Goal: Task Accomplishment & Management: Manage account settings

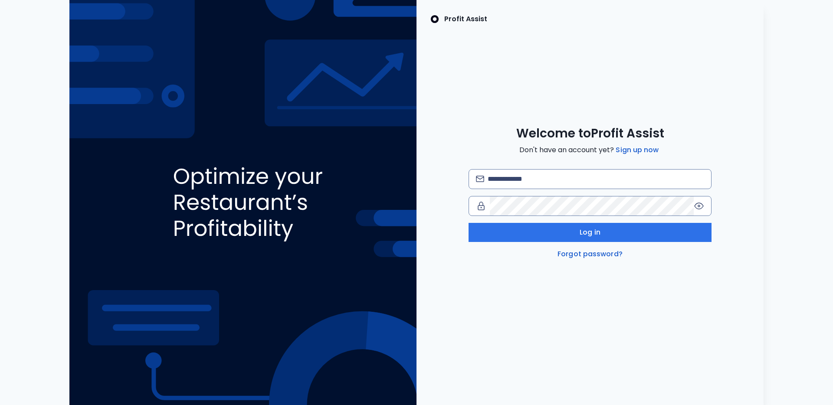
click at [529, 162] on div "Welcome to Profit Assist Don't have an account yet? Sign up now Log in Forgot p…" at bounding box center [589, 193] width 347 height 134
click at [529, 186] on input "email" at bounding box center [595, 179] width 216 height 19
paste input "**********"
type input "**********"
click at [562, 283] on div "**********" at bounding box center [589, 202] width 347 height 405
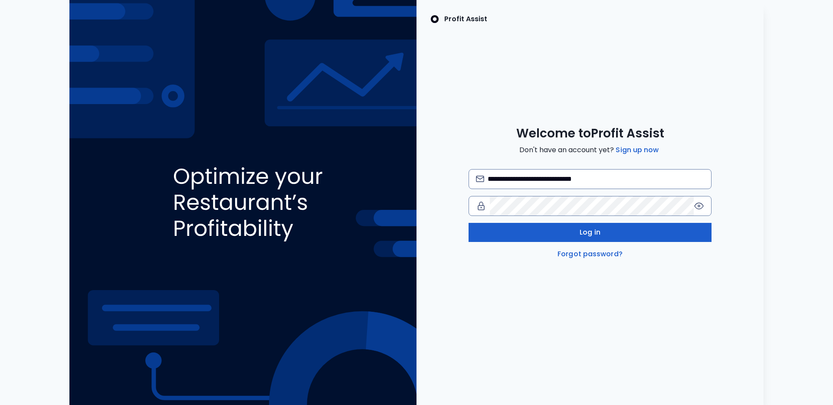
click at [591, 229] on span "Log in" at bounding box center [589, 232] width 21 height 10
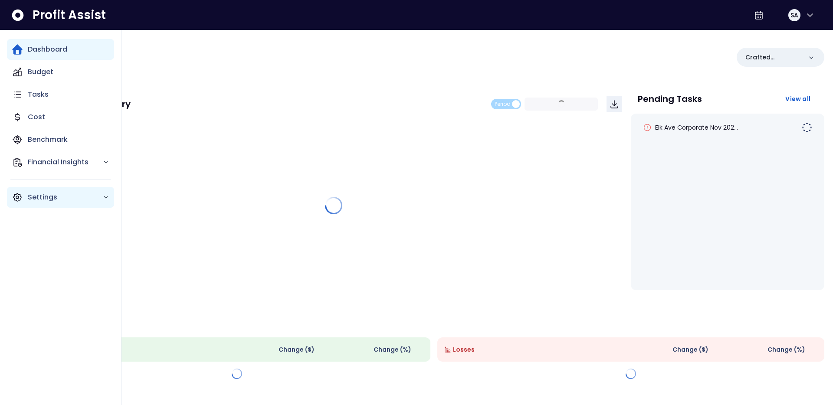
click at [40, 196] on p "Settings" at bounding box center [65, 197] width 75 height 10
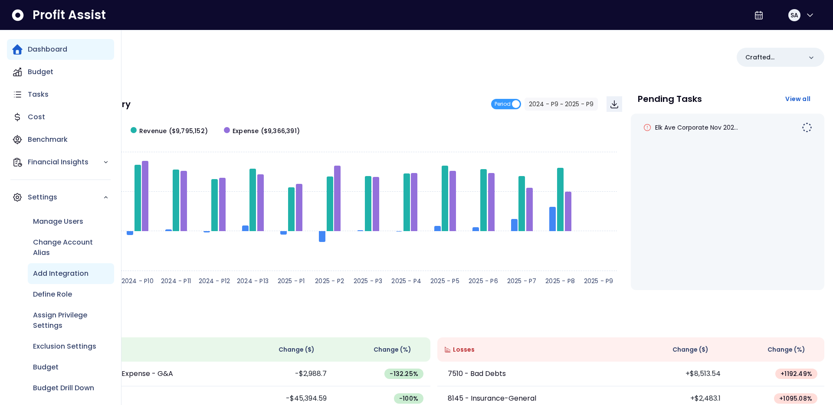
click at [80, 270] on p "Add Integration" at bounding box center [61, 273] width 56 height 10
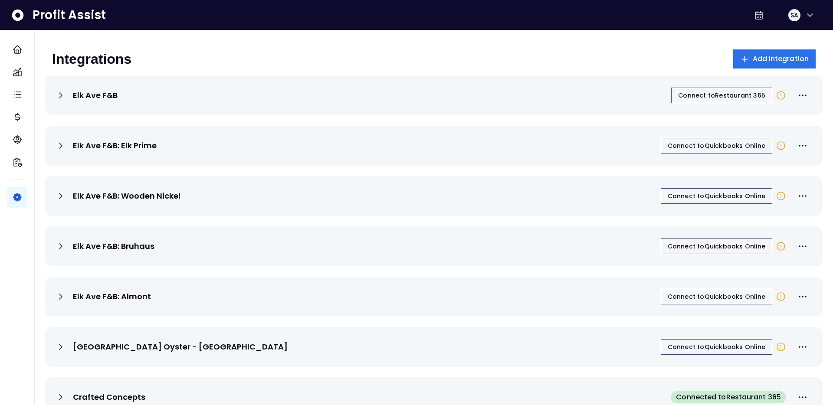
scroll to position [23, 0]
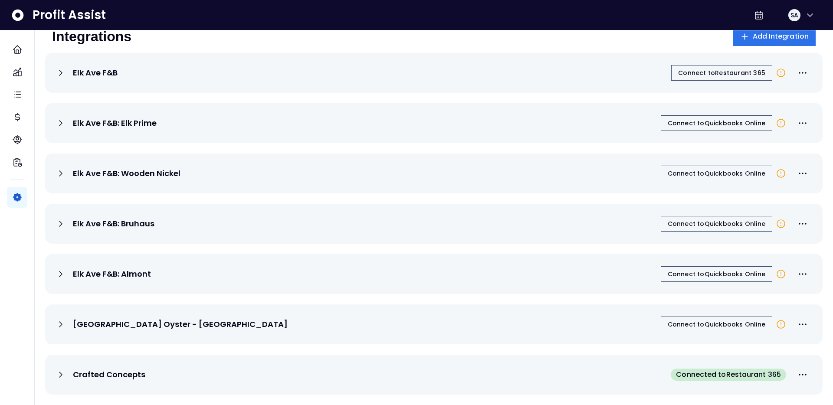
click at [239, 368] on div "Crafted Concepts Connected to Restaurant 365" at bounding box center [434, 374] width 756 height 19
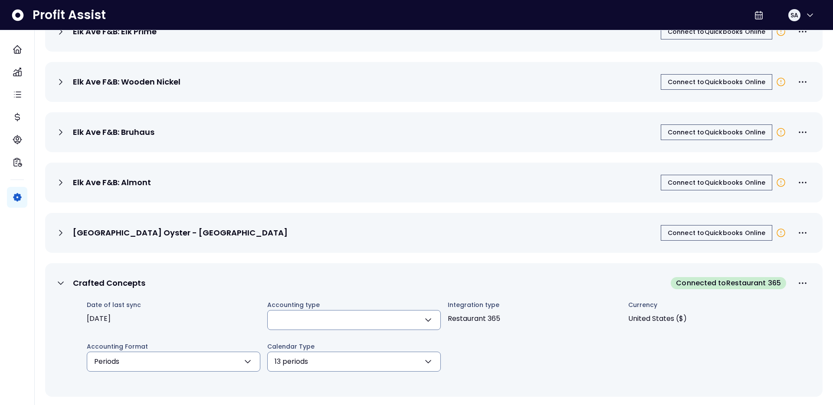
scroll to position [116, 0]
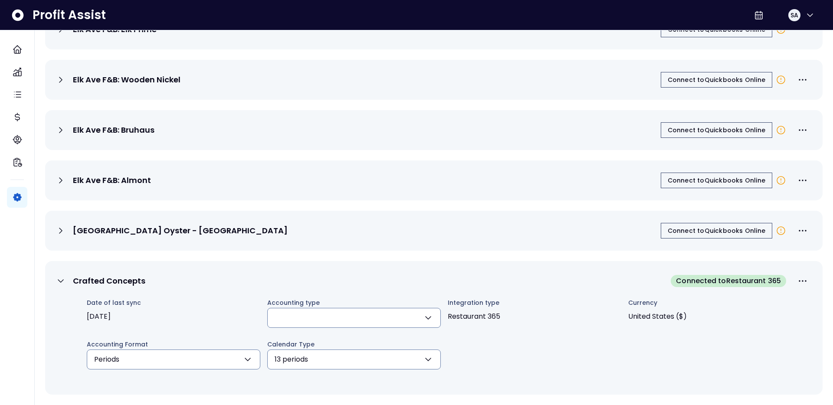
click at [305, 314] on button "button" at bounding box center [353, 318] width 173 height 20
click at [323, 287] on div "Crafted Concepts Connected to Restaurant 365" at bounding box center [434, 280] width 756 height 19
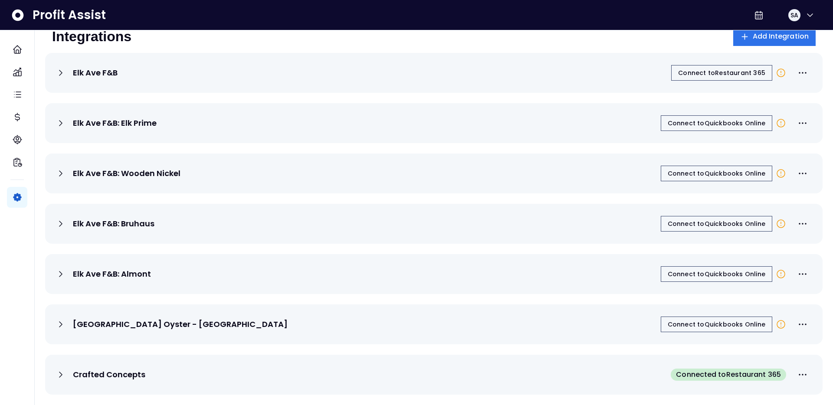
click at [288, 370] on div "Crafted Concepts Connected to Restaurant 365" at bounding box center [434, 374] width 756 height 19
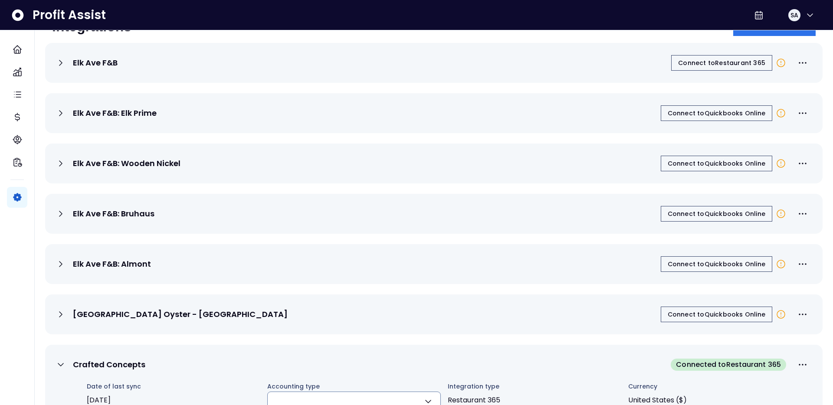
scroll to position [0, 0]
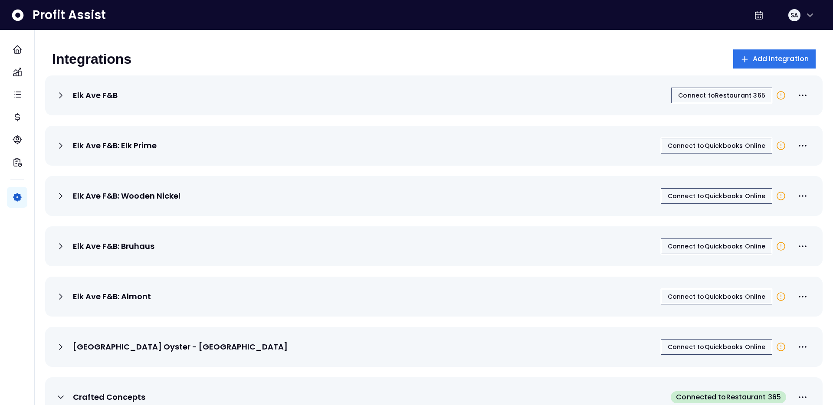
click at [314, 88] on div "Elk Ave F&B Connect to Restaurant 365" at bounding box center [434, 95] width 756 height 19
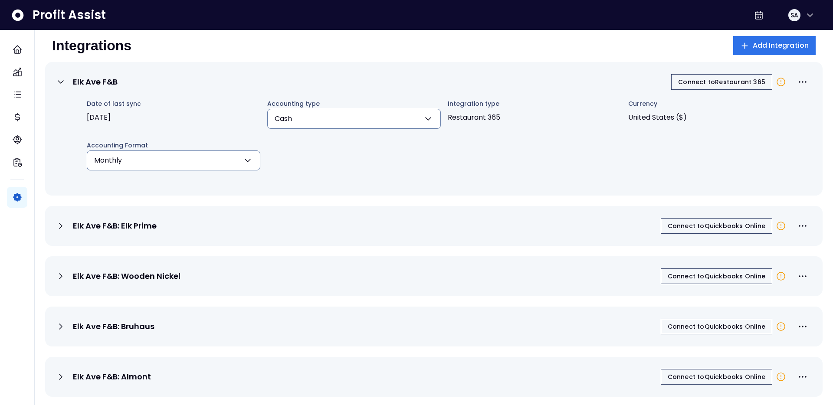
scroll to position [12, 0]
click at [314, 88] on div "Elk Ave F&B Connect to Restaurant 365" at bounding box center [434, 83] width 756 height 19
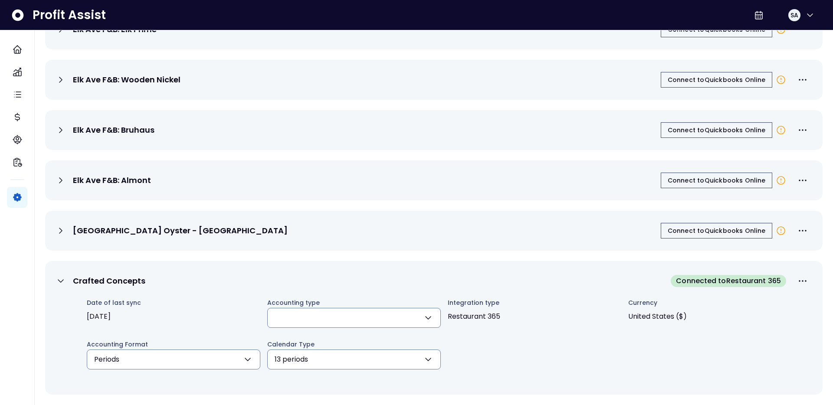
click at [239, 280] on div "Crafted Concepts Connected to Restaurant 365" at bounding box center [434, 280] width 756 height 19
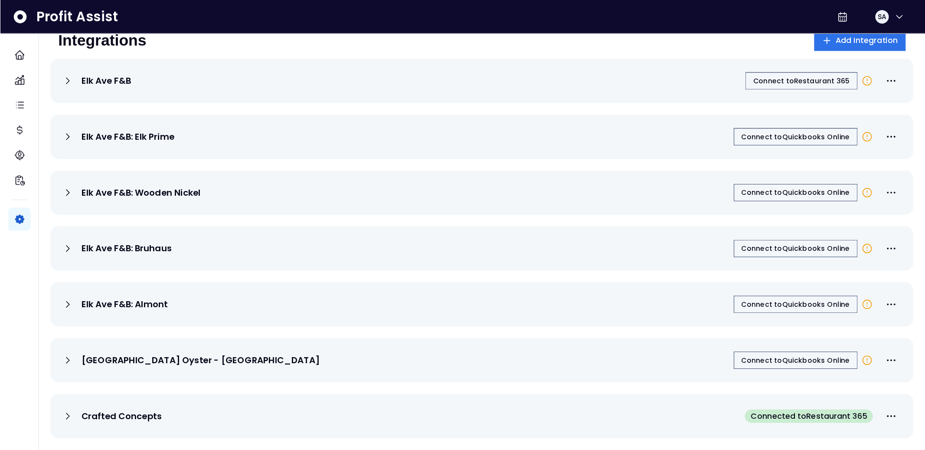
scroll to position [0, 0]
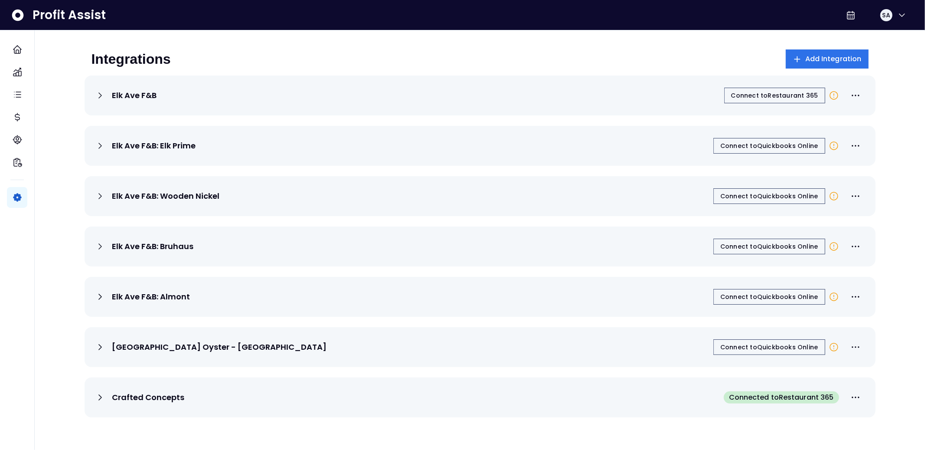
click at [111, 92] on div "Elk Ave F&B" at bounding box center [126, 95] width 62 height 10
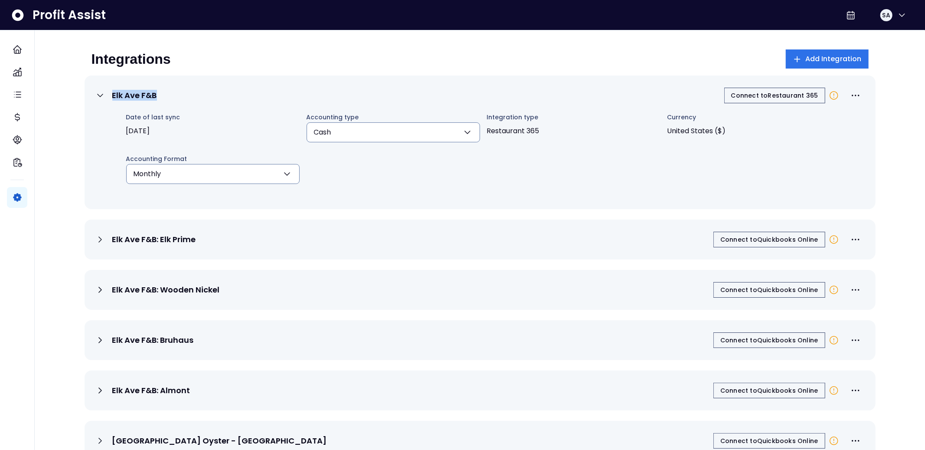
drag, startPoint x: 111, startPoint y: 92, endPoint x: 178, endPoint y: 92, distance: 66.8
click at [178, 92] on div "Elk Ave F&B Connect to Restaurant 365" at bounding box center [480, 95] width 770 height 19
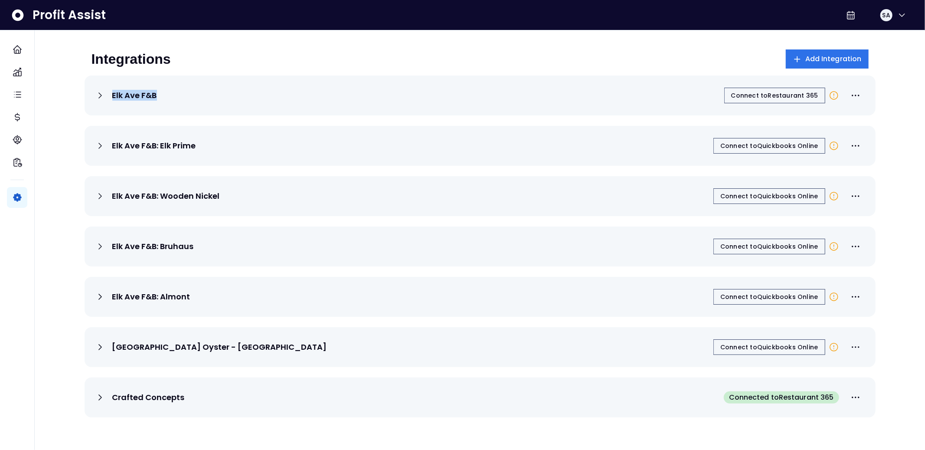
copy p "Elk Ave F&B"
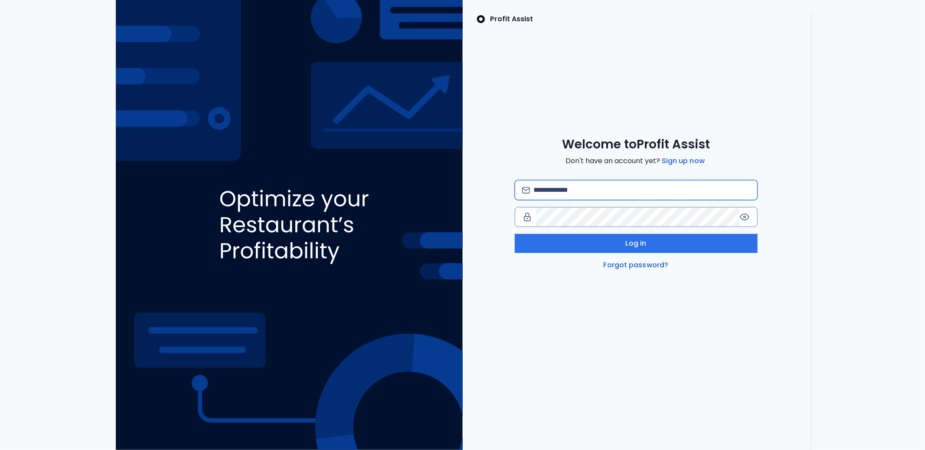
click at [633, 181] on input "email" at bounding box center [641, 189] width 216 height 19
type input "**********"
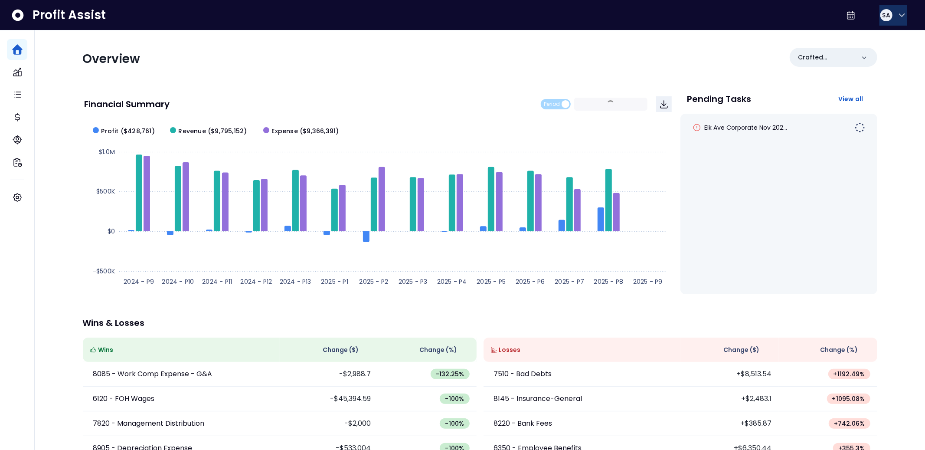
click at [891, 24] on button "SA" at bounding box center [893, 15] width 28 height 21
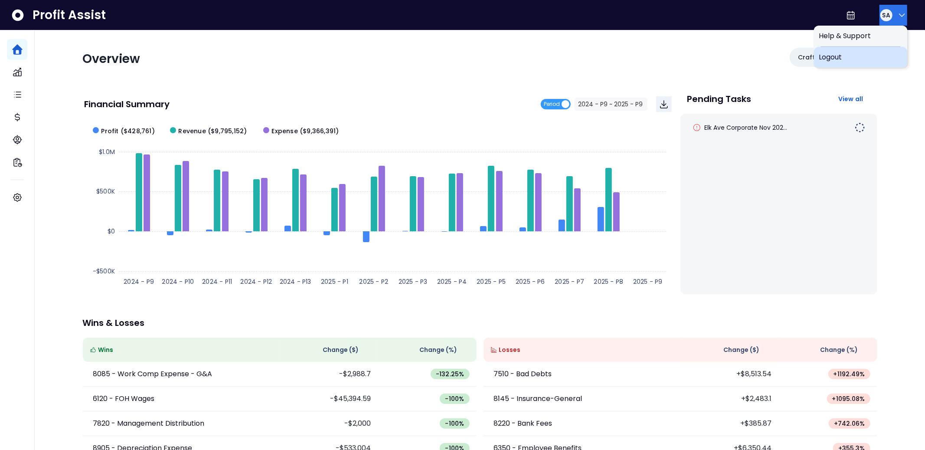
click at [873, 59] on span "Logout" at bounding box center [860, 57] width 83 height 10
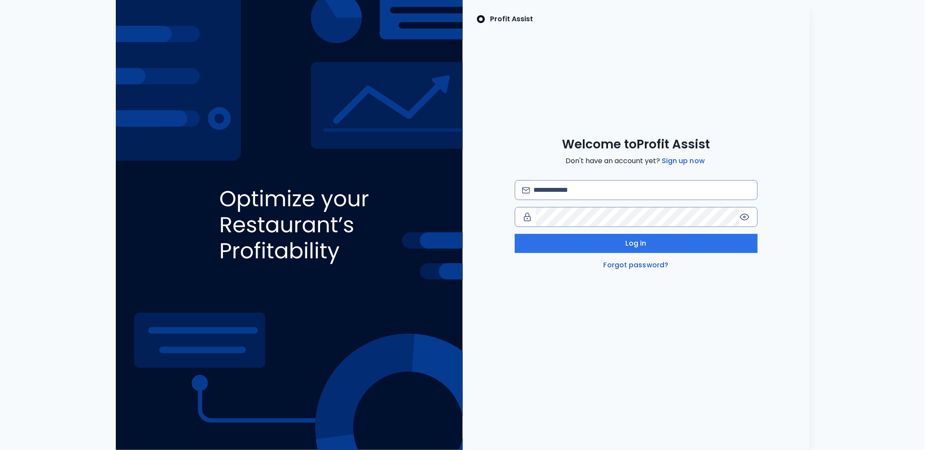
click at [873, 59] on div "Profit Assist Welcome to Profit Assist Don't have an account yet? Sign up now L…" at bounding box center [462, 225] width 911 height 450
click at [623, 178] on div "Welcome to Profit Assist Don't have an account yet? Sign up now Log in Forgot p…" at bounding box center [636, 204] width 347 height 134
click at [620, 190] on input "email" at bounding box center [641, 189] width 216 height 19
type input "**********"
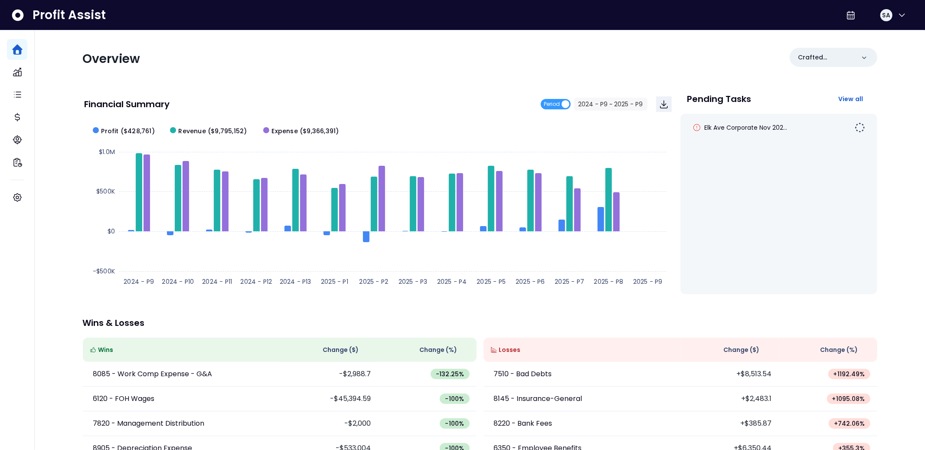
click at [549, 68] on div "Overview Crafted Concepts" at bounding box center [480, 59] width 794 height 23
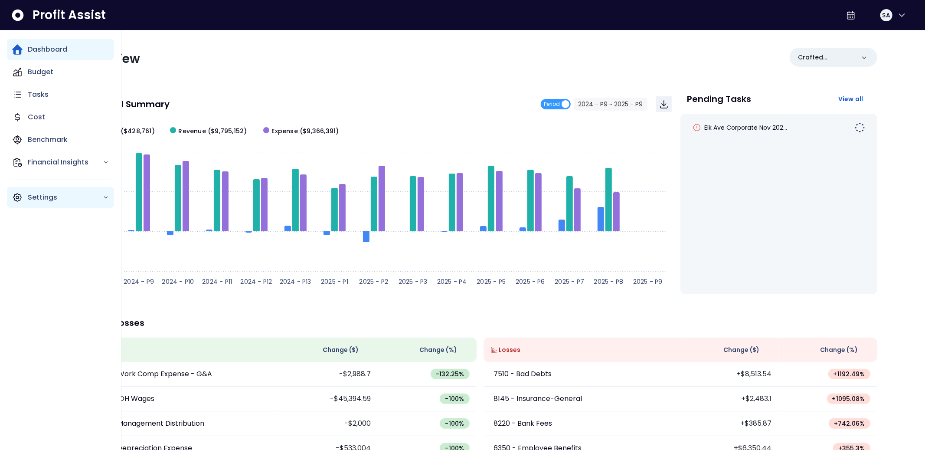
click at [38, 199] on p "Settings" at bounding box center [65, 197] width 75 height 10
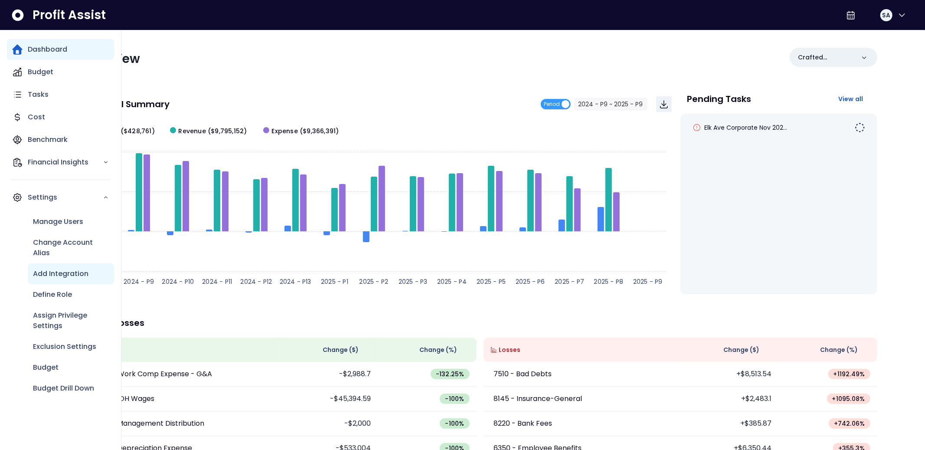
click at [69, 279] on div "Add Integration" at bounding box center [71, 273] width 86 height 21
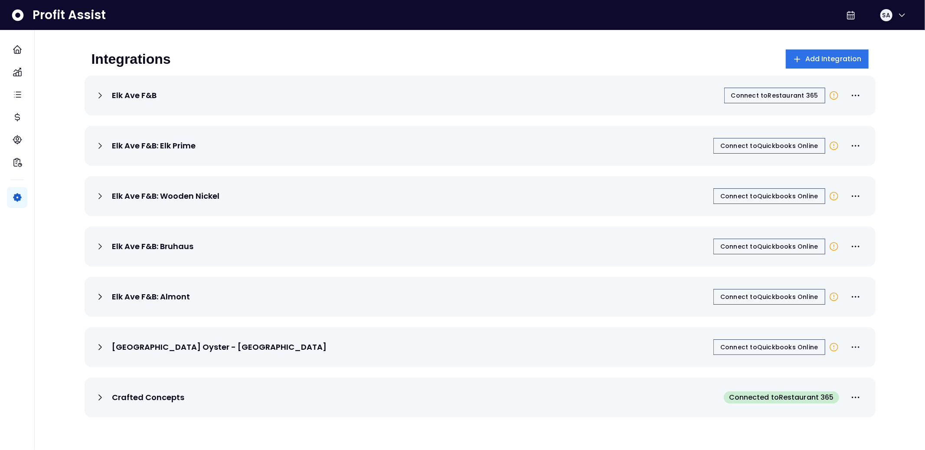
click at [332, 57] on div "Integrations Add Integration" at bounding box center [479, 58] width 777 height 19
click at [122, 90] on p "Elk Ave F&B" at bounding box center [134, 95] width 45 height 10
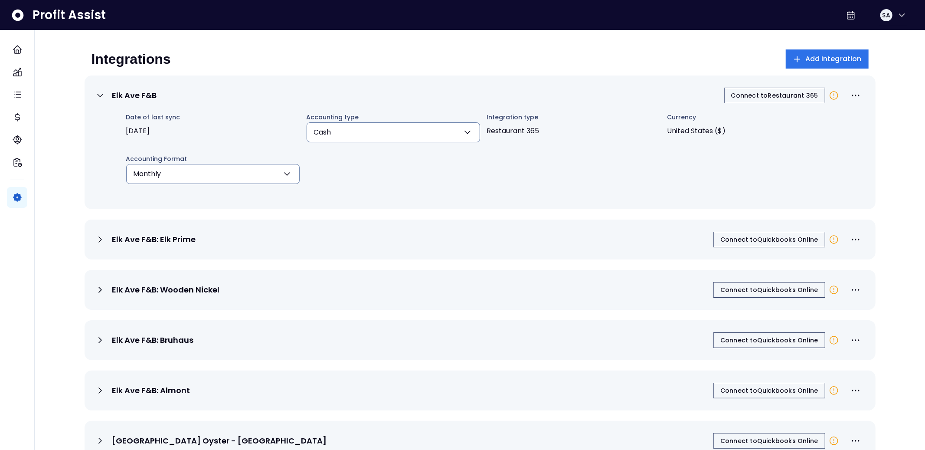
click at [687, 61] on div "Integrations Add Integration" at bounding box center [479, 58] width 777 height 19
click at [851, 94] on icon "More options" at bounding box center [855, 95] width 10 height 10
click at [723, 62] on div "Integrations Add Integration" at bounding box center [479, 58] width 777 height 19
click at [764, 93] on span "Connect to Restaurant 365" at bounding box center [774, 95] width 87 height 9
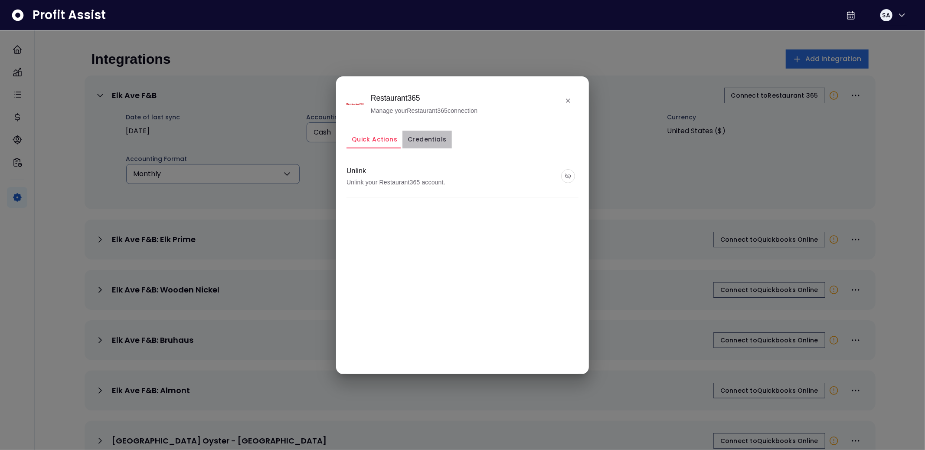
click at [436, 144] on button "Credentials" at bounding box center [426, 140] width 49 height 18
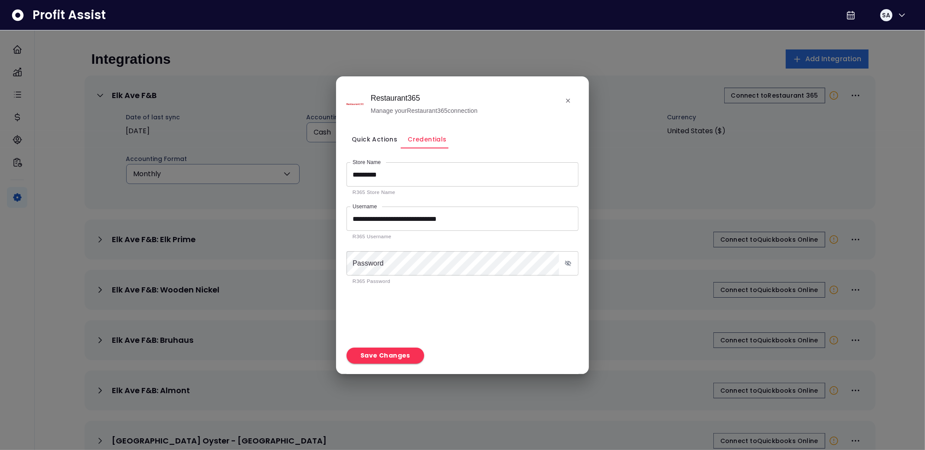
click at [380, 144] on button "Quick Actions" at bounding box center [374, 140] width 56 height 18
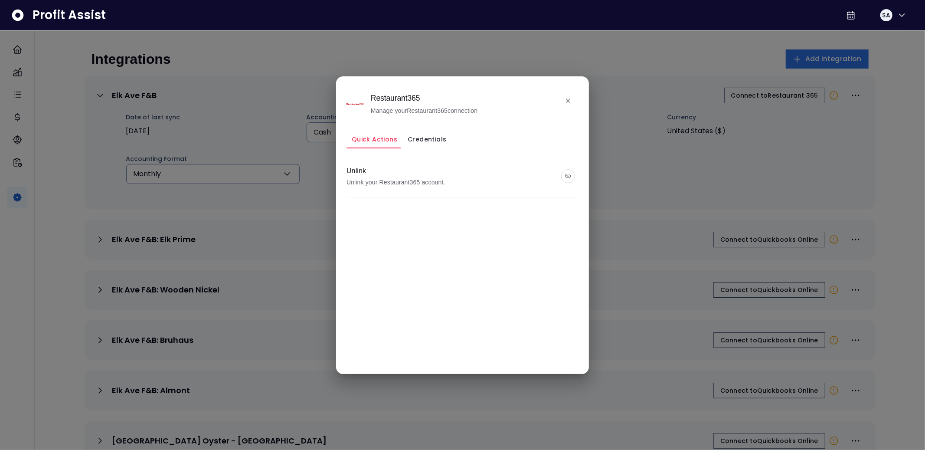
click at [563, 101] on button "close" at bounding box center [568, 101] width 14 height 14
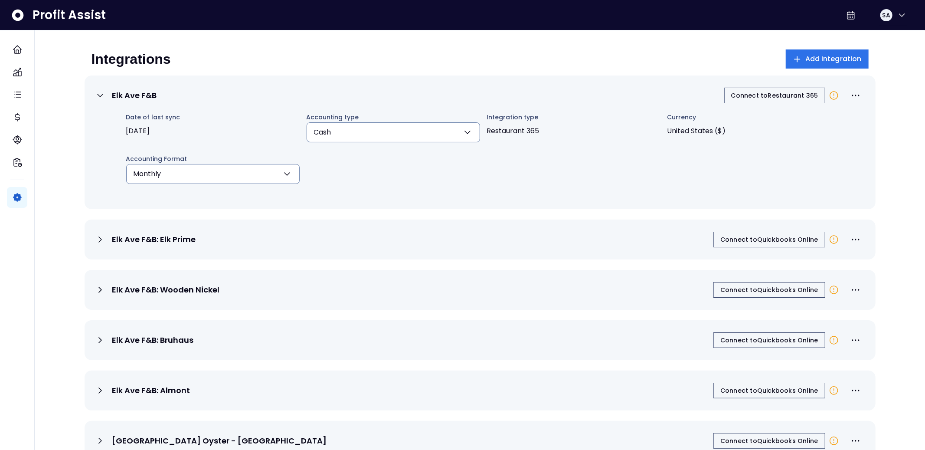
click at [576, 65] on div "Integrations Add Integration" at bounding box center [479, 58] width 777 height 19
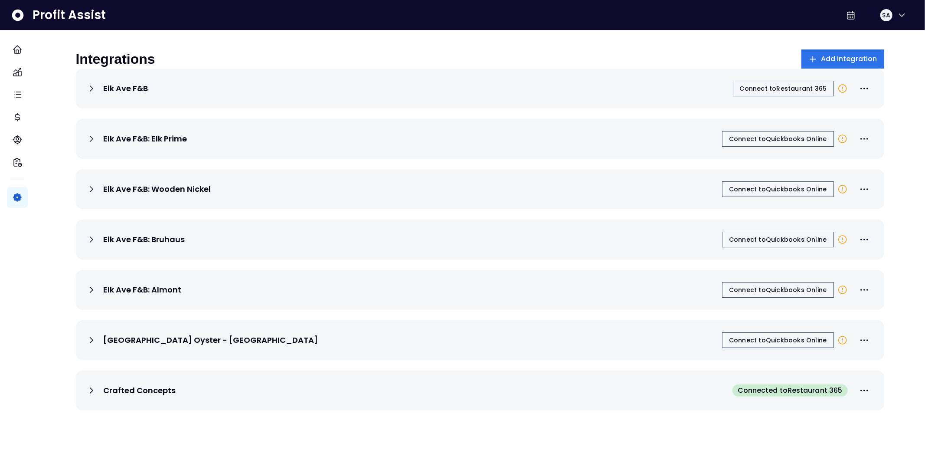
click at [388, 69] on div "Integrations Add Integration" at bounding box center [480, 58] width 808 height 19
click at [899, 19] on icon "button" at bounding box center [902, 15] width 10 height 10
click at [853, 55] on span "Logout" at bounding box center [860, 57] width 83 height 10
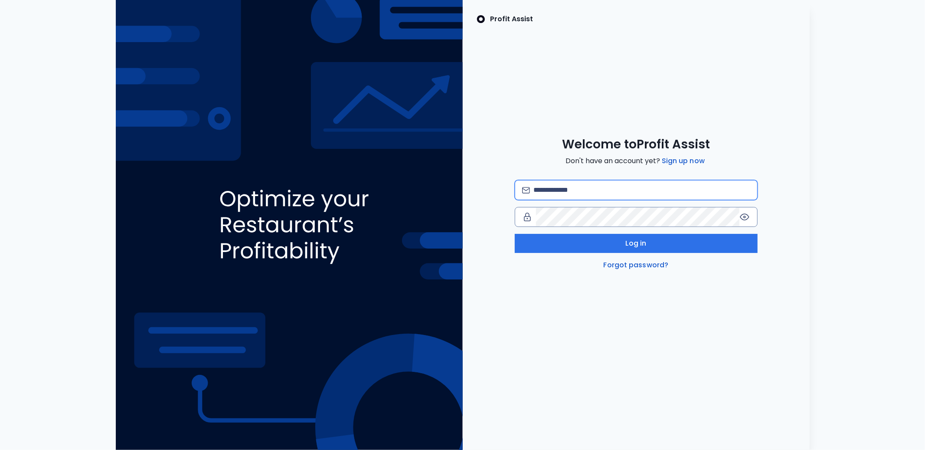
click at [611, 189] on input "email" at bounding box center [641, 189] width 216 height 19
type input "**********"
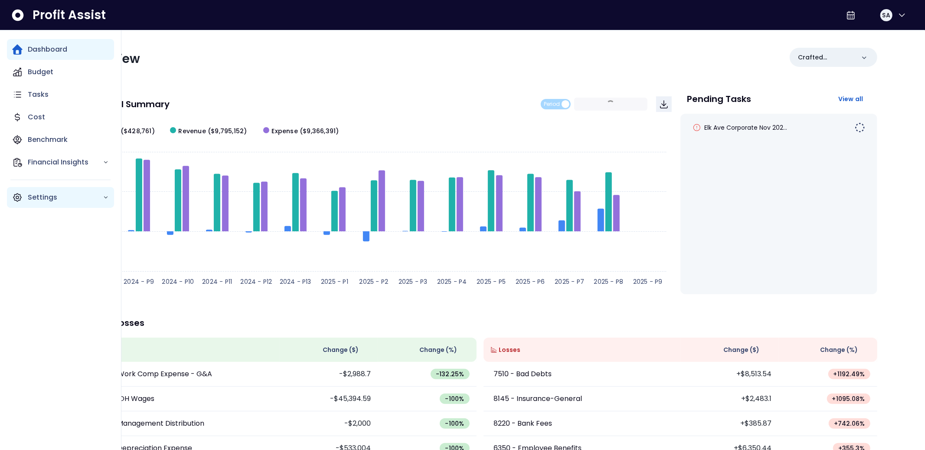
click at [49, 196] on p "Settings" at bounding box center [65, 197] width 75 height 10
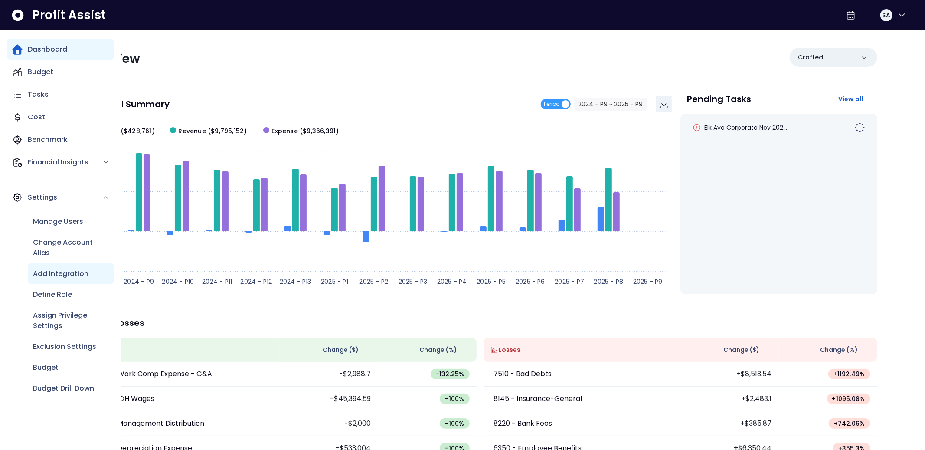
click at [72, 278] on p "Add Integration" at bounding box center [61, 273] width 56 height 10
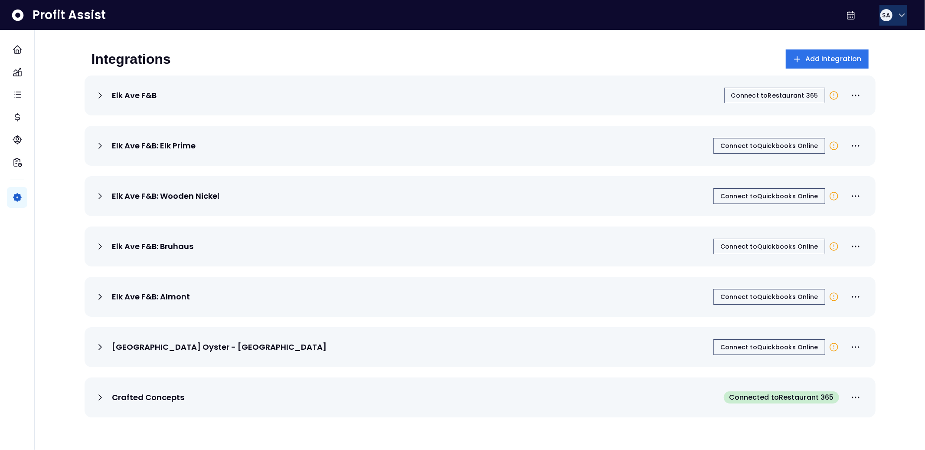
click at [897, 19] on icon "button" at bounding box center [902, 15] width 10 height 10
click at [864, 61] on span "Logout" at bounding box center [860, 57] width 83 height 10
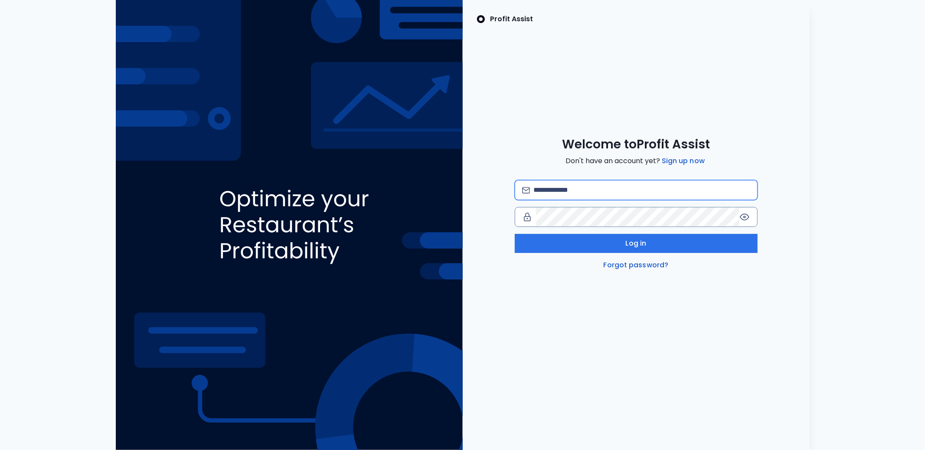
click at [557, 192] on input "email" at bounding box center [641, 189] width 216 height 19
type input "**********"
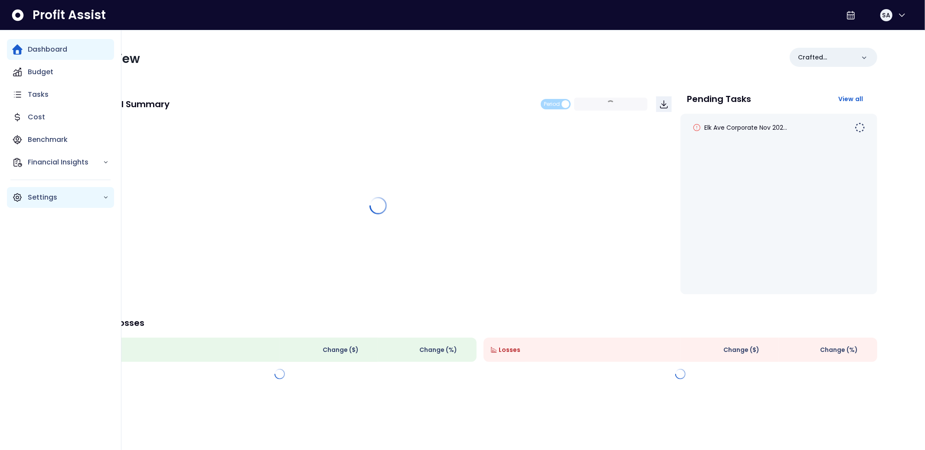
click at [31, 196] on p "Settings" at bounding box center [65, 197] width 75 height 10
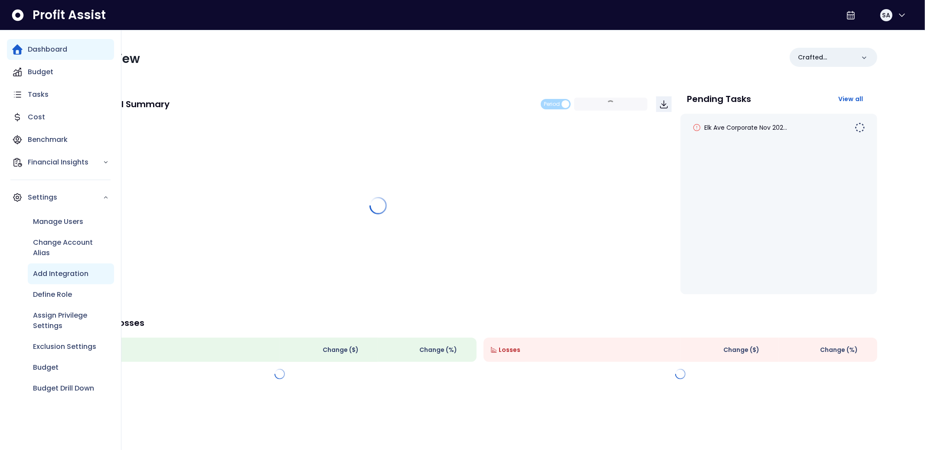
click at [70, 274] on p "Add Integration" at bounding box center [61, 273] width 56 height 10
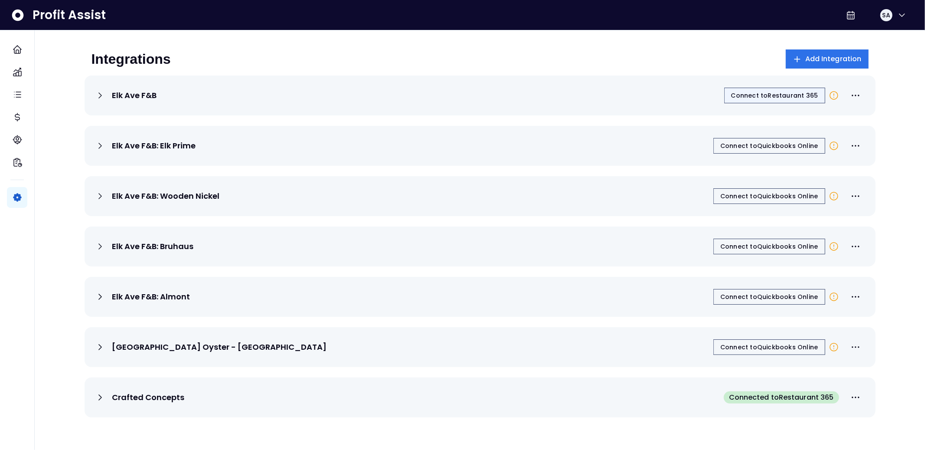
click at [773, 90] on button "Connect to Restaurant 365" at bounding box center [774, 96] width 101 height 16
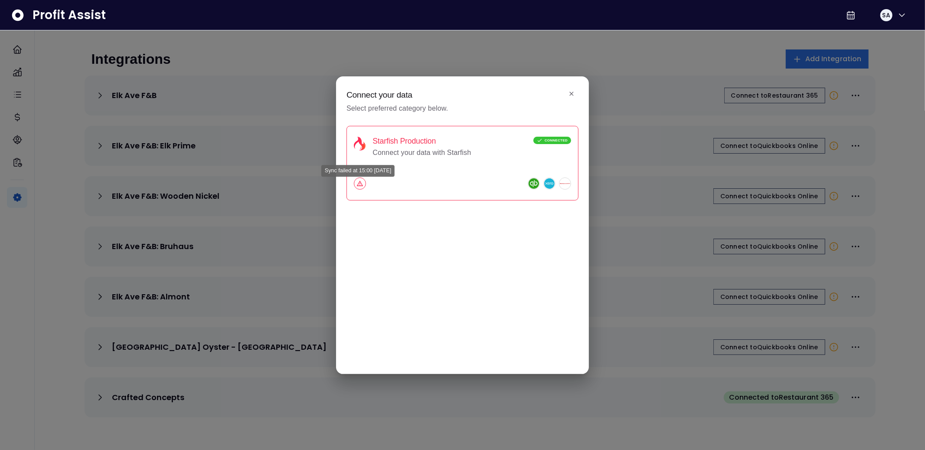
click at [357, 184] on icon "Sync failed at 15:00 08/18/25" at bounding box center [359, 183] width 7 height 7
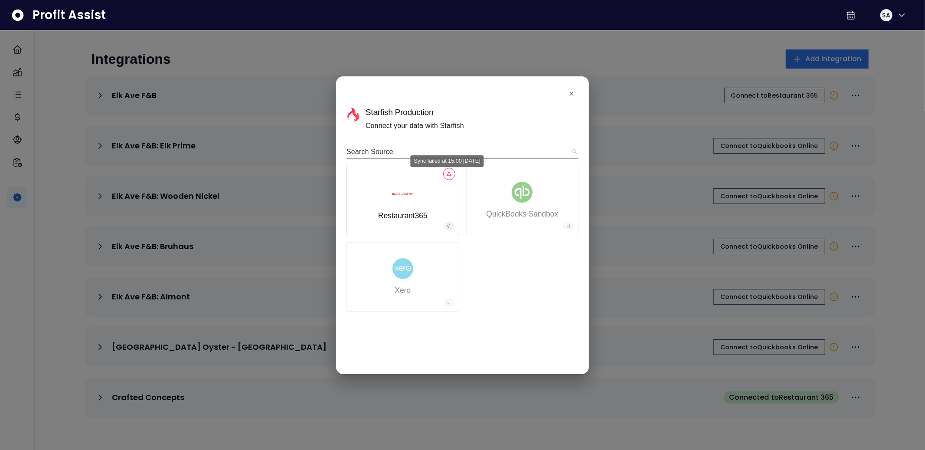
click at [451, 174] on icon "Sync failed at 15:00 08/18/25" at bounding box center [449, 174] width 6 height 6
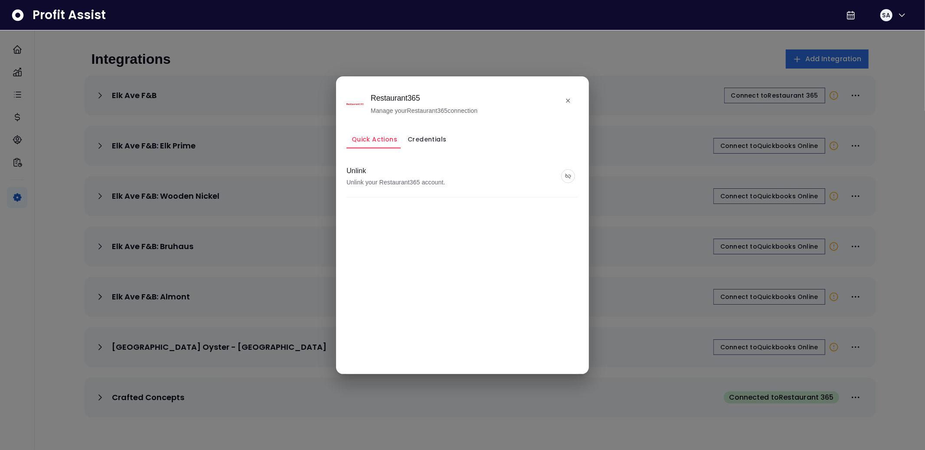
click at [428, 138] on button "Credentials" at bounding box center [426, 140] width 49 height 18
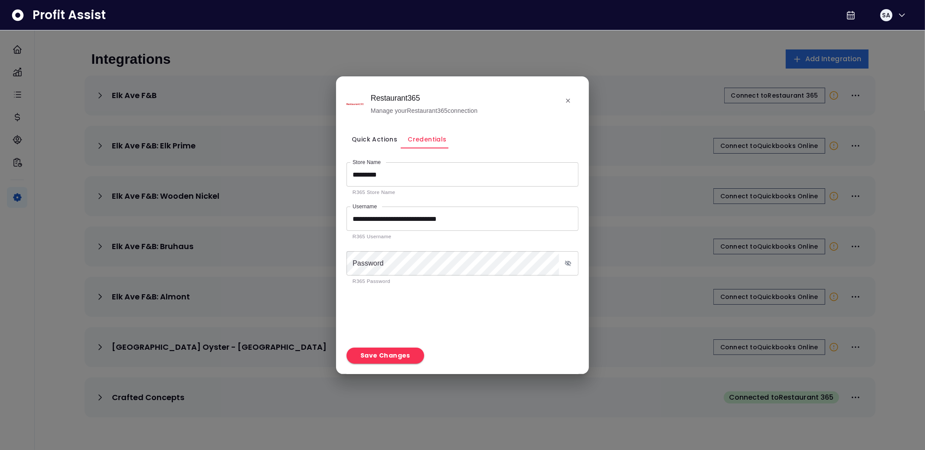
click at [438, 223] on input "**********" at bounding box center [457, 218] width 222 height 24
click at [506, 331] on form "**********" at bounding box center [462, 252] width 232 height 195
click at [389, 359] on button "Save Changes" at bounding box center [385, 355] width 78 height 16
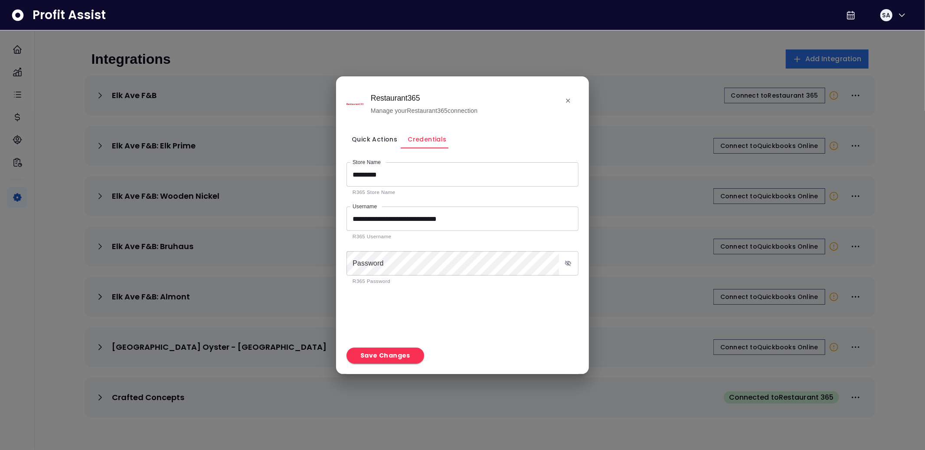
click at [451, 218] on input "**********" at bounding box center [457, 218] width 222 height 24
click at [394, 175] on input "*********" at bounding box center [457, 174] width 222 height 24
click at [376, 136] on button "Quick Actions" at bounding box center [374, 140] width 56 height 18
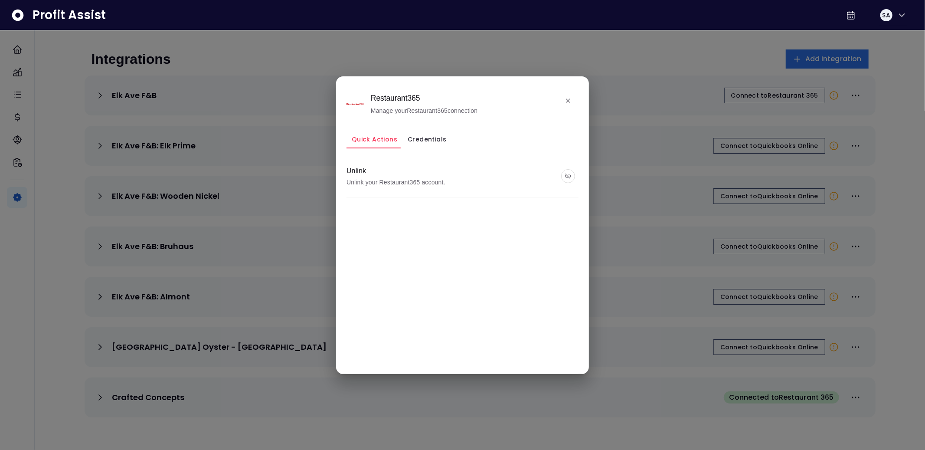
click at [414, 141] on button "Credentials" at bounding box center [426, 140] width 49 height 18
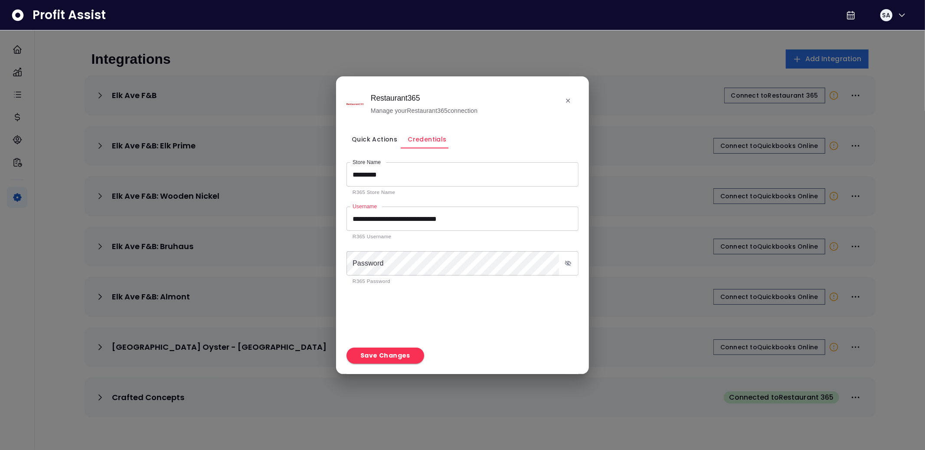
click at [425, 215] on input "**********" at bounding box center [457, 218] width 222 height 24
click at [463, 301] on form "**********" at bounding box center [462, 252] width 232 height 195
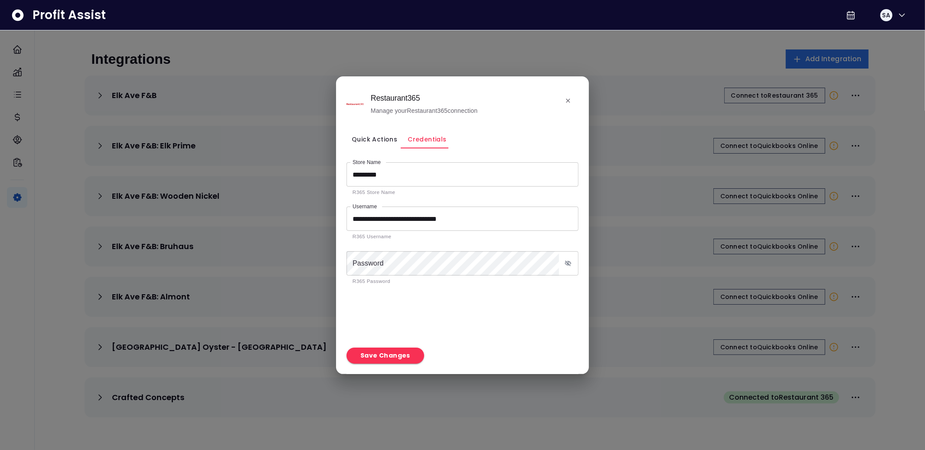
click at [571, 100] on icon "close" at bounding box center [568, 100] width 7 height 7
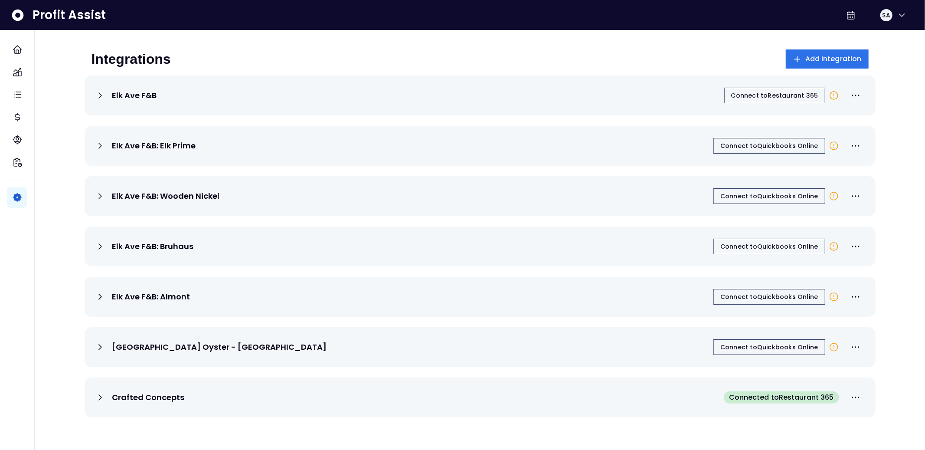
click at [670, 68] on div "Integrations Add Integration" at bounding box center [479, 58] width 777 height 19
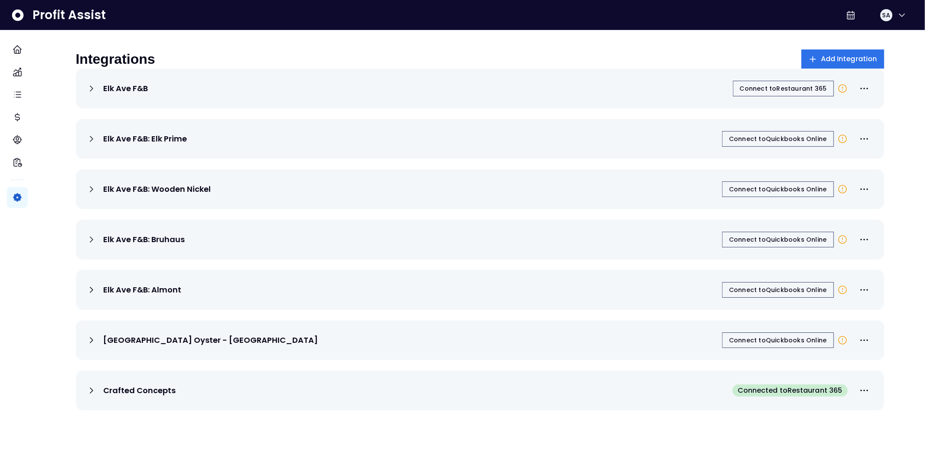
click at [569, 43] on div "Integrations Add Integration Elk Ave F&B Connect to Restaurant [STREET_ADDRESS]…" at bounding box center [480, 221] width 812 height 382
click at [784, 93] on span "Connect to Restaurant 365" at bounding box center [783, 88] width 87 height 9
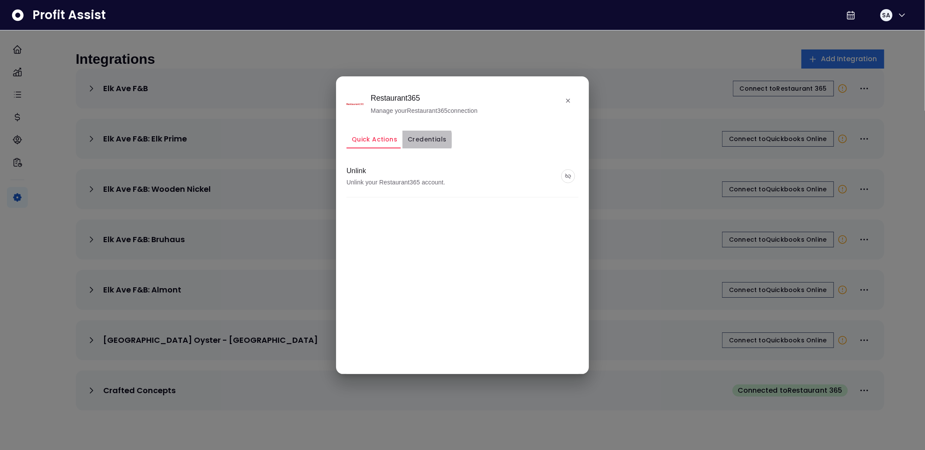
click at [424, 140] on button "Credentials" at bounding box center [426, 140] width 49 height 18
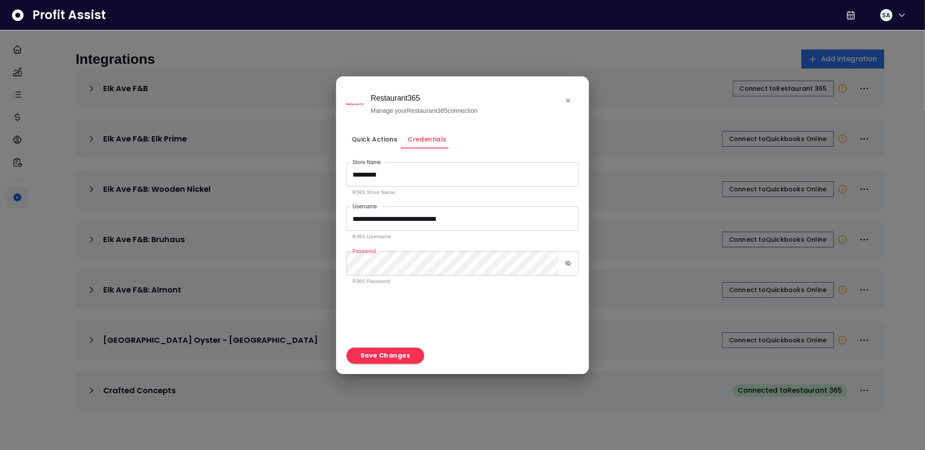
click at [565, 329] on form "**********" at bounding box center [462, 252] width 232 height 195
click at [380, 359] on button "Save Changes" at bounding box center [385, 355] width 78 height 16
click at [193, 67] on div at bounding box center [462, 225] width 925 height 450
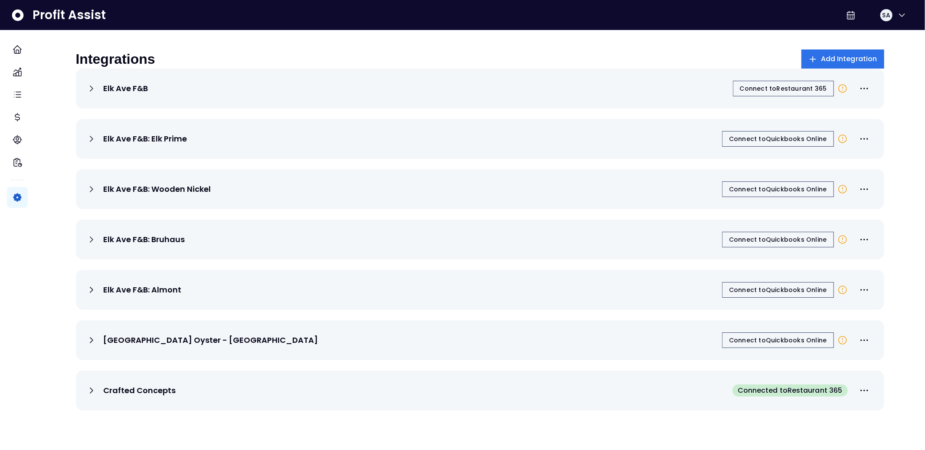
click at [707, 95] on div "Elk Ave F&B Connect to Restaurant 365" at bounding box center [479, 88] width 787 height 19
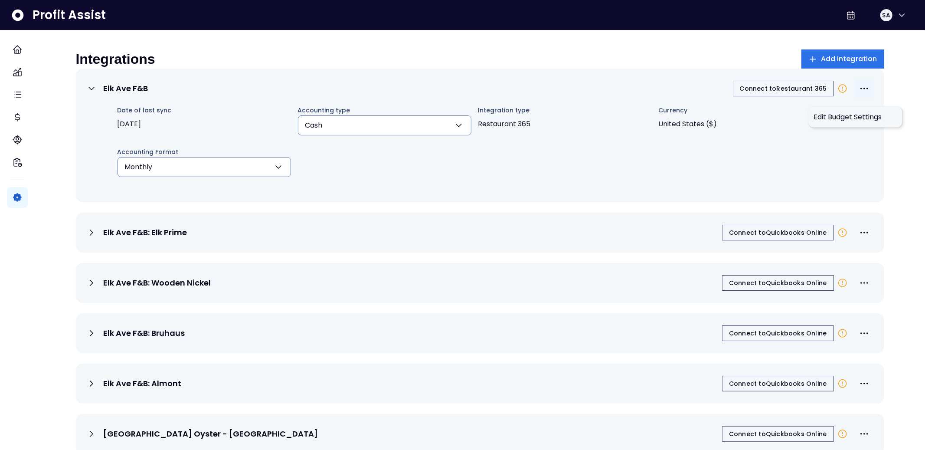
click at [859, 94] on icon "More options" at bounding box center [864, 88] width 10 height 10
click at [837, 93] on icon at bounding box center [842, 88] width 10 height 10
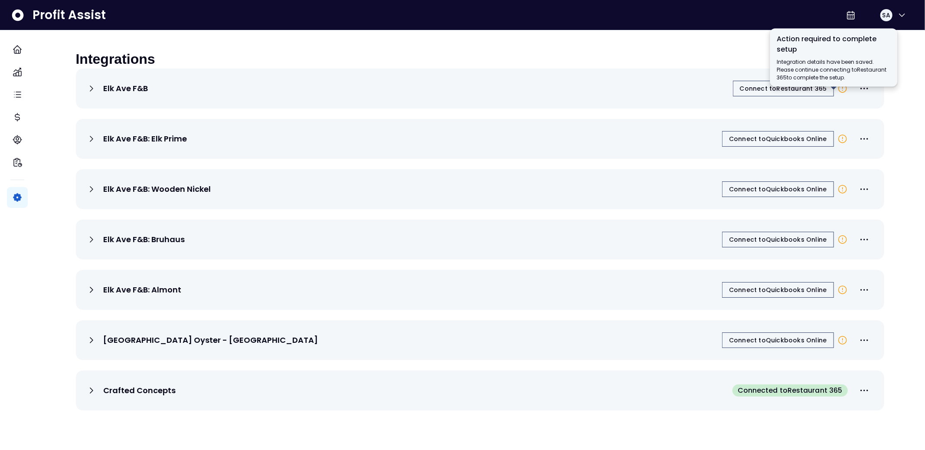
click at [837, 93] on icon at bounding box center [842, 88] width 10 height 10
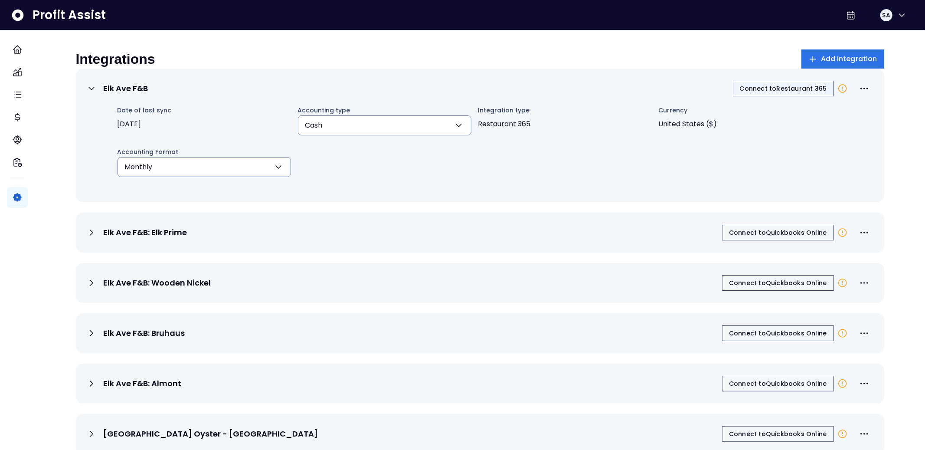
click at [774, 93] on span "Connect to Restaurant 365" at bounding box center [783, 88] width 87 height 9
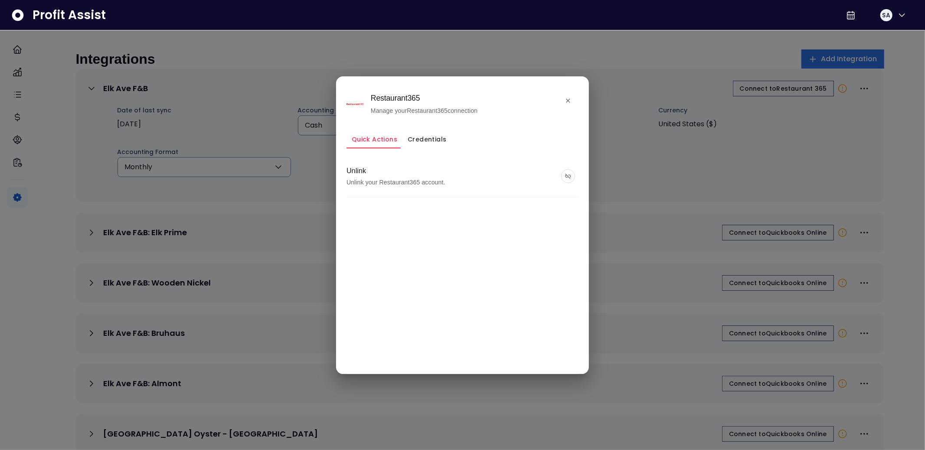
click at [568, 97] on icon "close" at bounding box center [568, 100] width 7 height 7
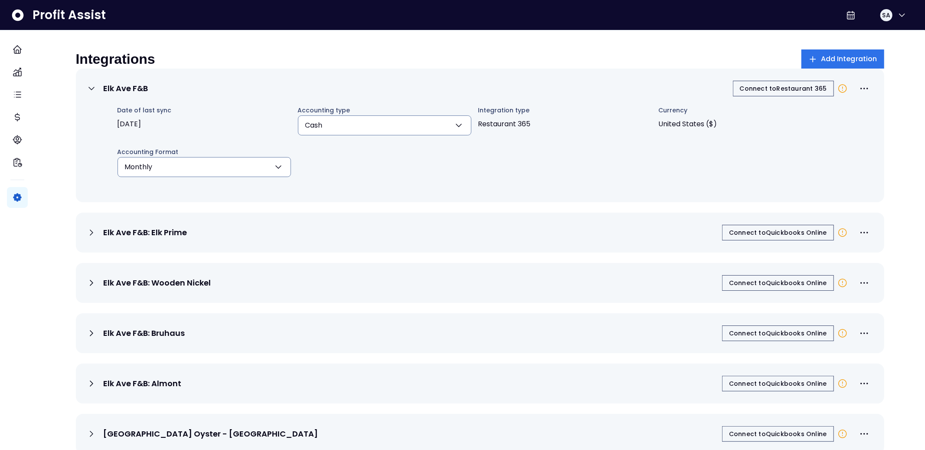
click at [787, 86] on div "Connect to Restaurant 365" at bounding box center [803, 88] width 141 height 19
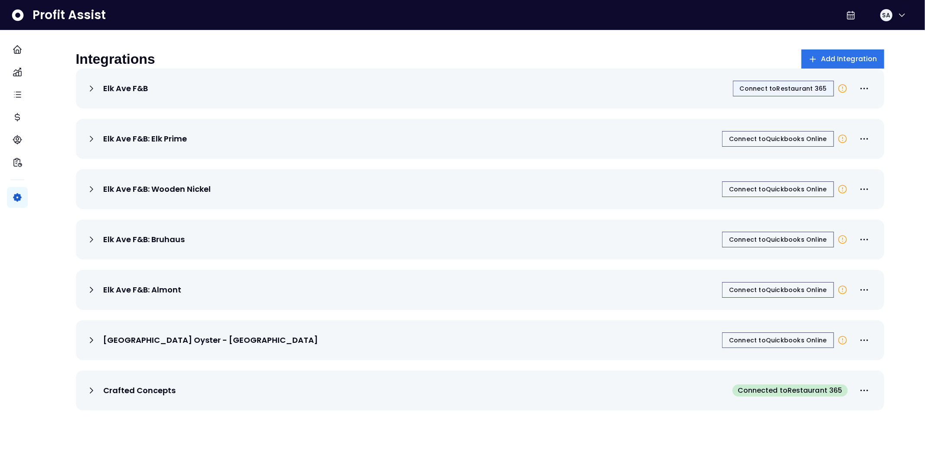
click at [783, 93] on span "Connect to Restaurant 365" at bounding box center [783, 88] width 87 height 9
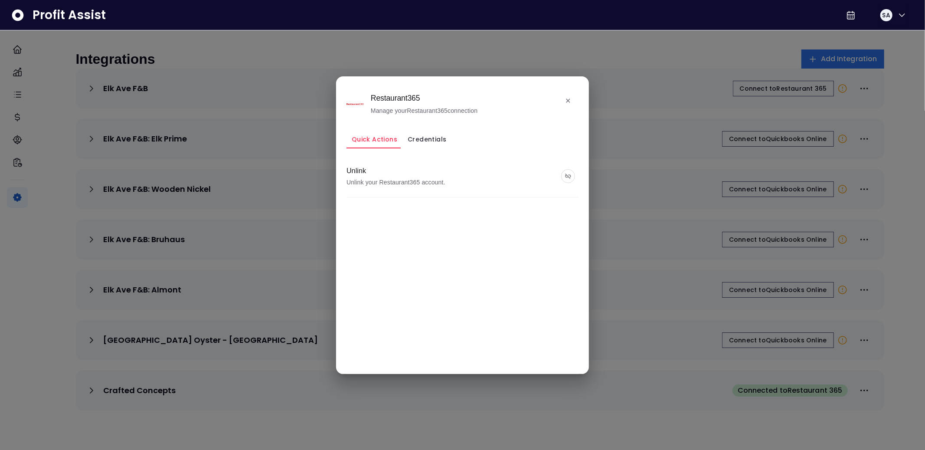
click at [387, 185] on p "Unlink your Restaurant365 account." at bounding box center [395, 182] width 99 height 9
click at [428, 124] on div "Quick Actions Credentials Unlink Unlink your Restaurant365 account." at bounding box center [462, 248] width 232 height 252
click at [425, 142] on button "Credentials" at bounding box center [426, 140] width 49 height 18
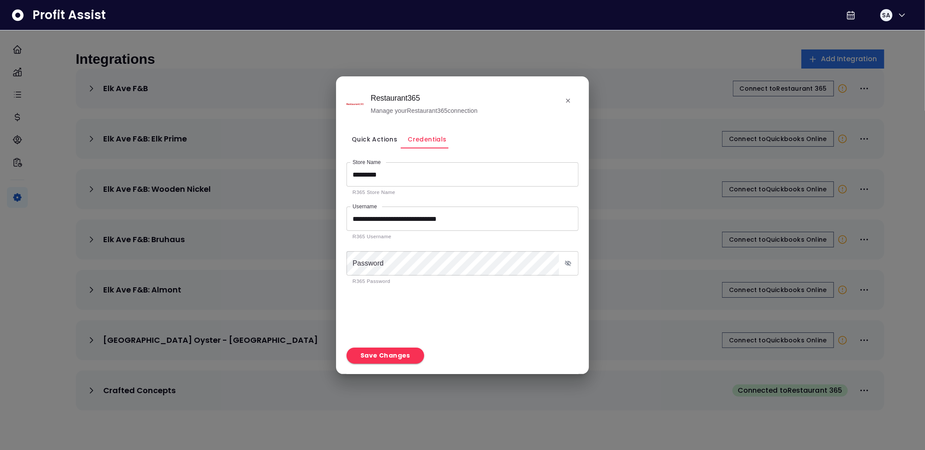
click at [568, 98] on icon "close" at bounding box center [568, 100] width 7 height 7
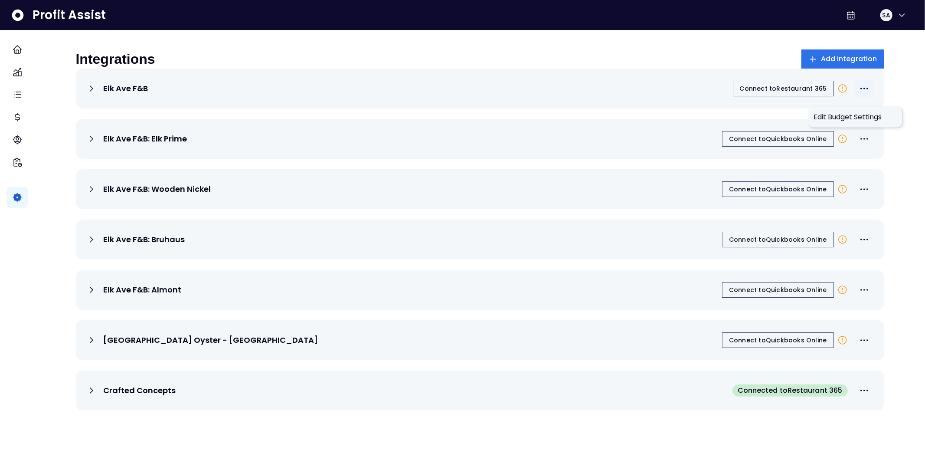
click at [859, 91] on icon "More options" at bounding box center [864, 88] width 10 height 10
click at [899, 59] on div "Profit Assist SA Integrations Add Integration Elk Ave F&B Connect to Restaurant…" at bounding box center [480, 206] width 890 height 412
click at [888, 51] on div "Integrations Add Integration Elk Ave F&B Connect to Restaurant [STREET_ADDRESS]…" at bounding box center [480, 221] width 833 height 382
click at [861, 98] on button "More options" at bounding box center [864, 88] width 19 height 19
click at [893, 78] on div "Integrations Add Integration Elk Ave F&B Connect to Restaurant [STREET_ADDRESS]…" at bounding box center [480, 221] width 833 height 382
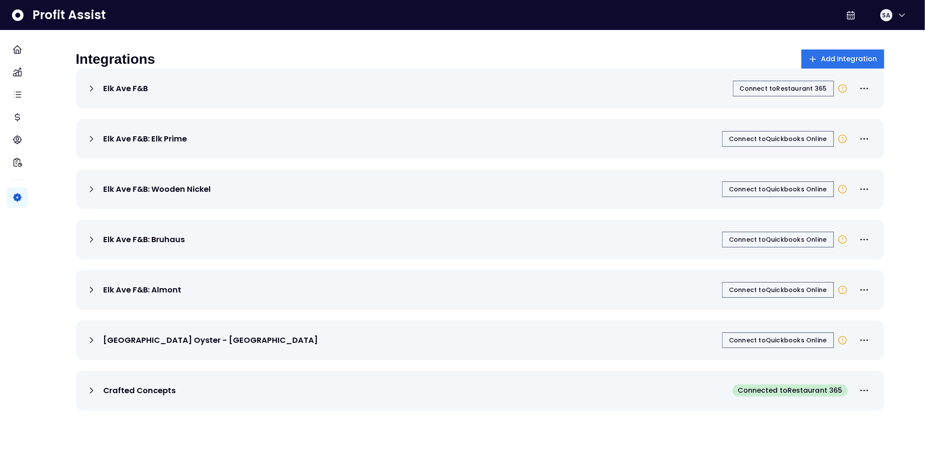
click at [893, 78] on div "Integrations Add Integration Elk Ave F&B Connect to Restaurant [STREET_ADDRESS]…" at bounding box center [480, 221] width 833 height 382
click at [676, 54] on div "Integrations Add Integration" at bounding box center [480, 58] width 808 height 19
click at [654, 91] on div "Elk Ave F&B Connect to Restaurant 365" at bounding box center [479, 88] width 787 height 19
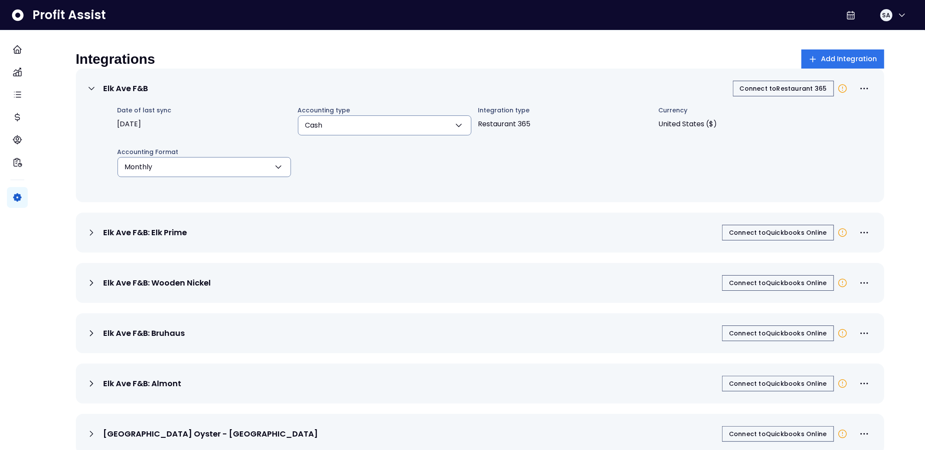
click at [703, 65] on div "Integrations Add Integration" at bounding box center [480, 58] width 808 height 19
click at [756, 92] on span "Connect to Restaurant 365" at bounding box center [783, 88] width 87 height 9
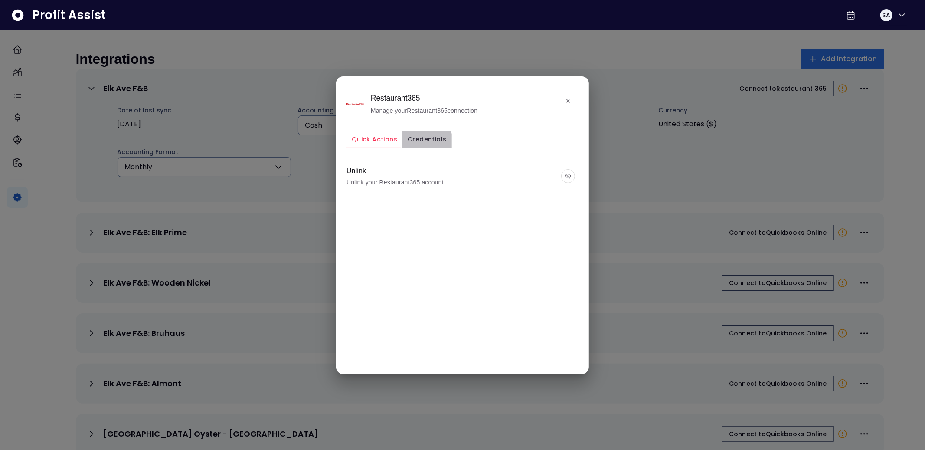
click at [422, 141] on button "Credentials" at bounding box center [426, 140] width 49 height 18
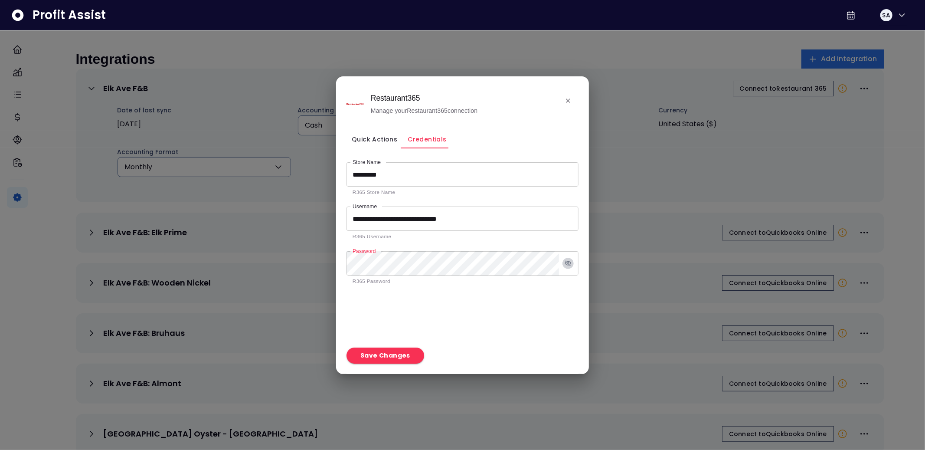
click at [571, 263] on icon "toggle password visibility" at bounding box center [568, 263] width 7 height 6
click at [490, 297] on form "**********" at bounding box center [462, 252] width 232 height 195
click at [384, 356] on button "Save Changes" at bounding box center [385, 355] width 78 height 16
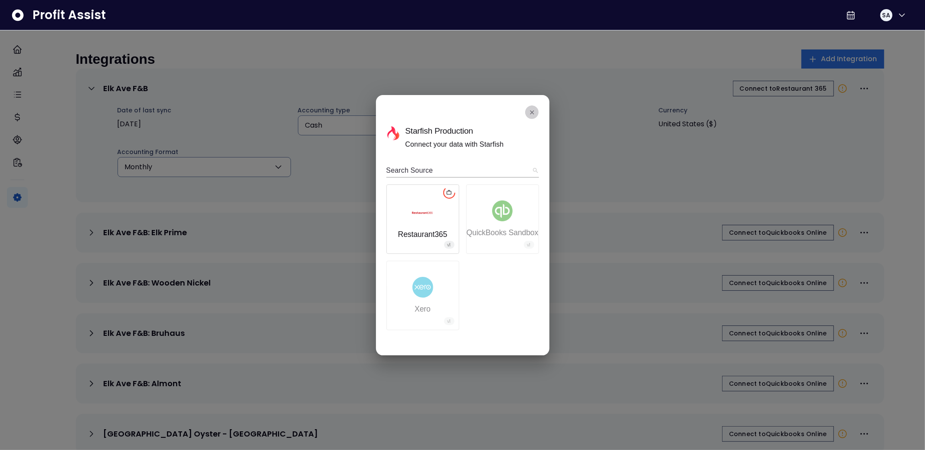
click at [531, 111] on icon "close" at bounding box center [532, 112] width 7 height 7
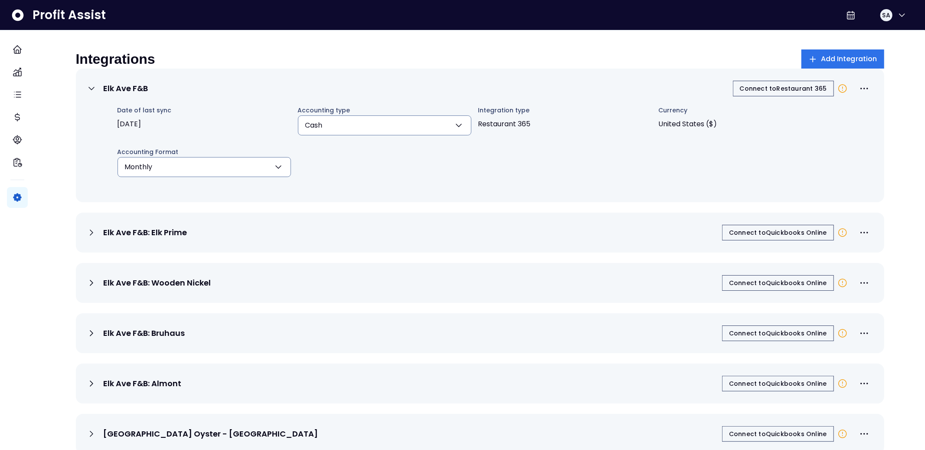
click at [550, 55] on div "Integrations Add Integration" at bounding box center [480, 58] width 808 height 19
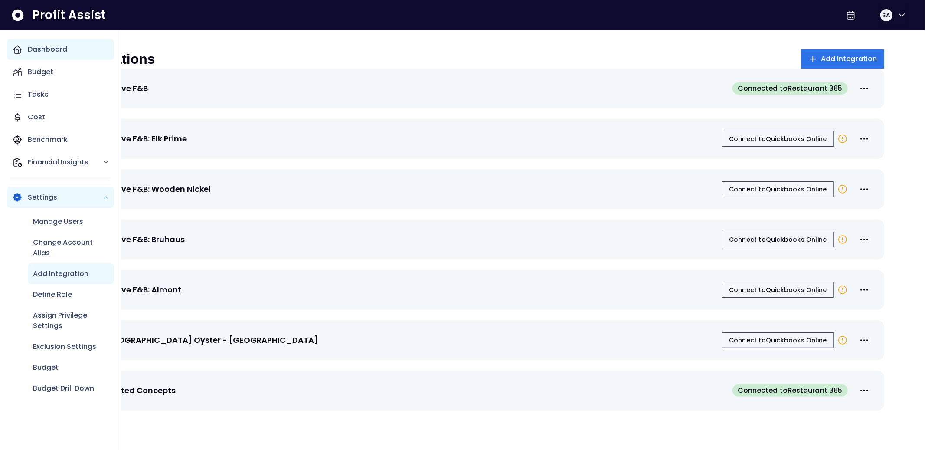
click at [24, 42] on div "Dashboard" at bounding box center [60, 49] width 107 height 21
